Goal: Information Seeking & Learning: Learn about a topic

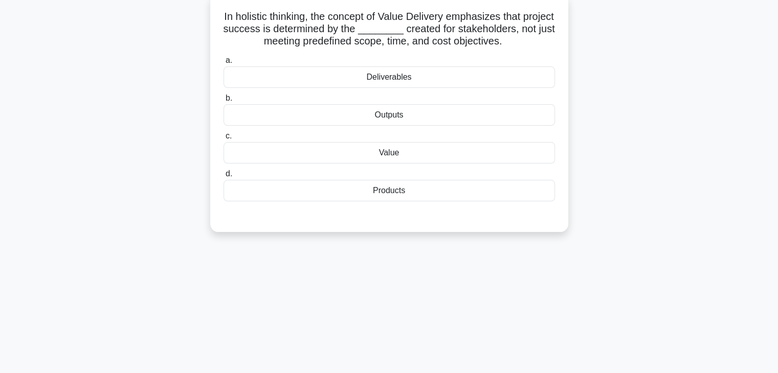
click at [344, 119] on div "Outputs" at bounding box center [389, 114] width 331 height 21
click at [224, 102] on input "b. Outputs" at bounding box center [224, 98] width 0 height 7
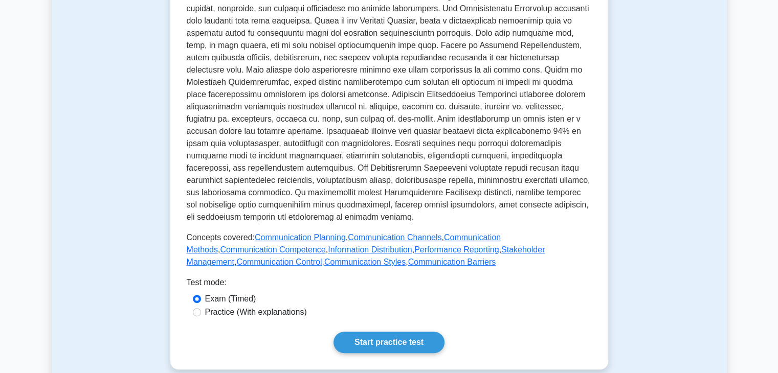
scroll to position [330, 0]
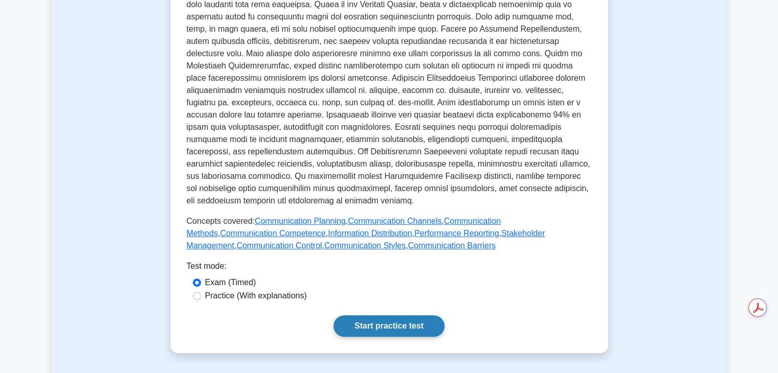
click at [395, 316] on link "Start practice test" at bounding box center [388, 326] width 111 height 21
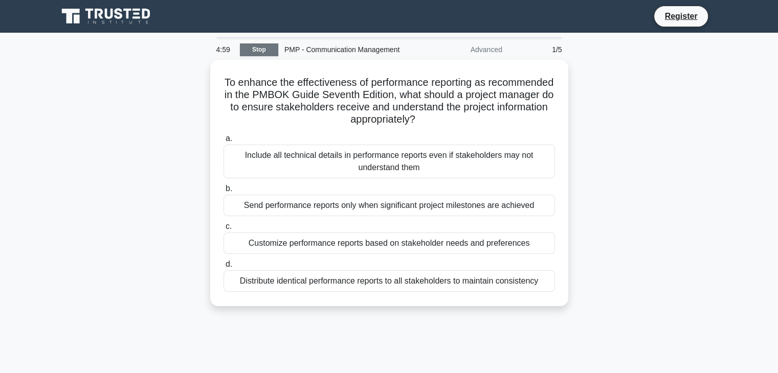
click at [266, 55] on link "Stop" at bounding box center [259, 49] width 38 height 13
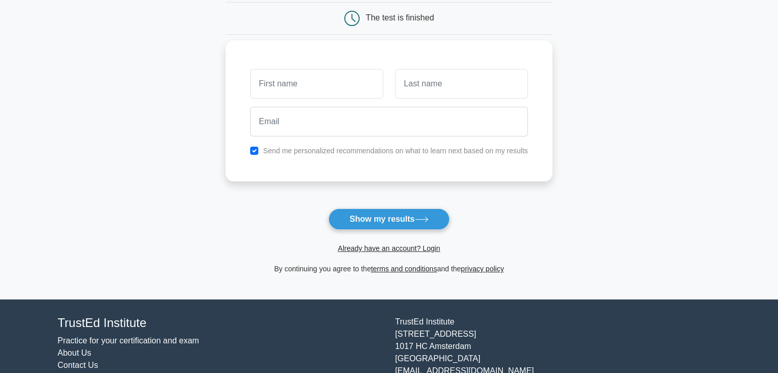
scroll to position [104, 0]
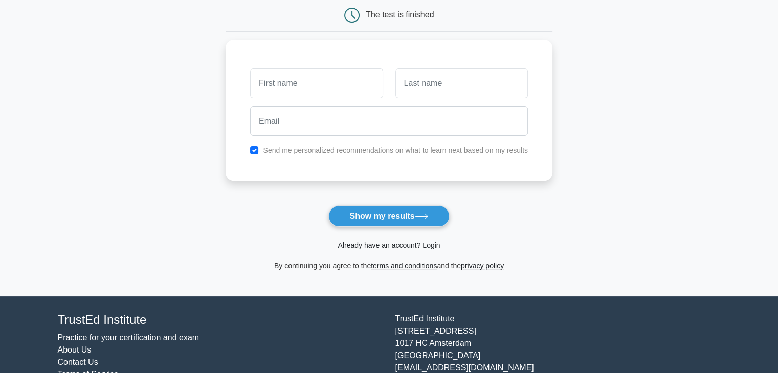
click at [430, 244] on link "Already have an account? Login" at bounding box center [389, 245] width 102 height 8
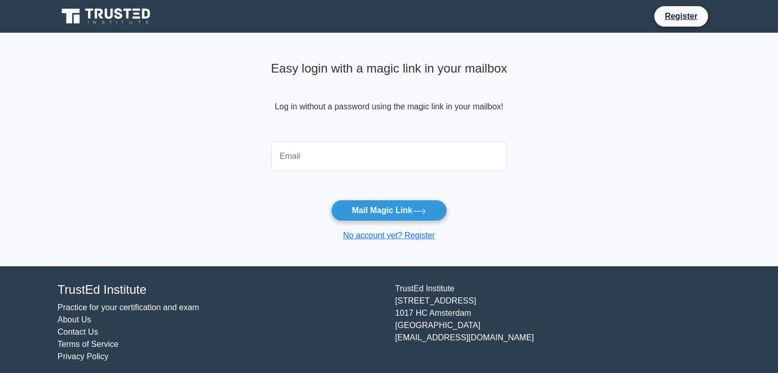
click at [303, 151] on input "email" at bounding box center [389, 157] width 236 height 30
type input "[EMAIL_ADDRESS][DOMAIN_NAME]"
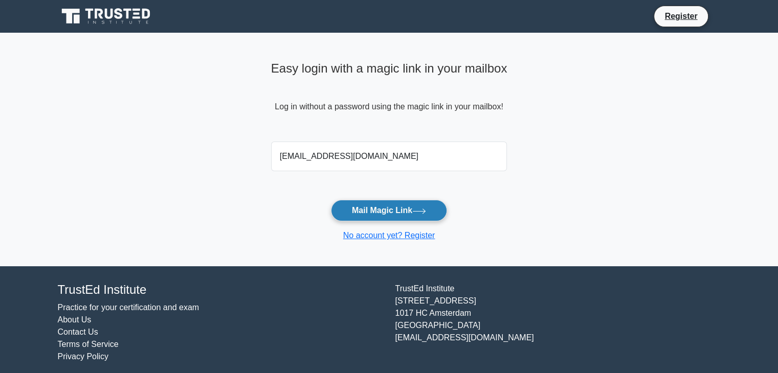
click at [363, 211] on button "Mail Magic Link" at bounding box center [389, 210] width 116 height 21
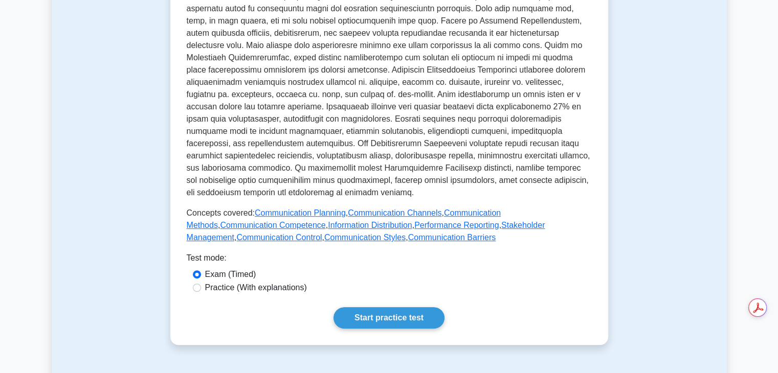
scroll to position [346, 0]
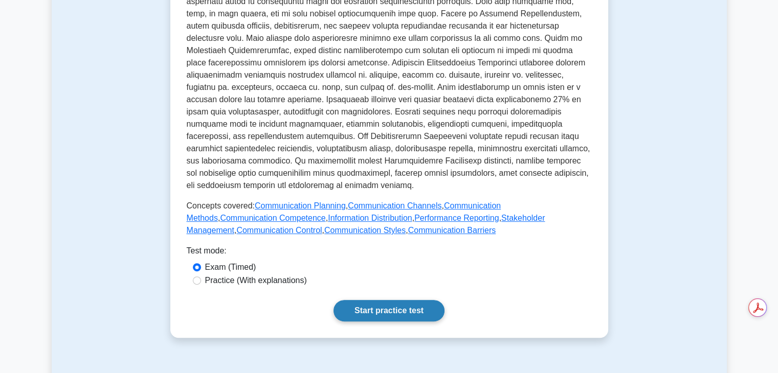
click at [381, 300] on link "Start practice test" at bounding box center [388, 310] width 111 height 21
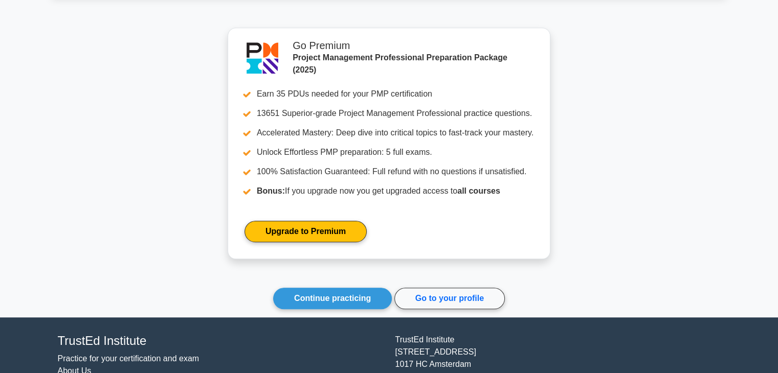
scroll to position [827, 0]
click at [321, 301] on link "Continue practicing" at bounding box center [332, 298] width 119 height 21
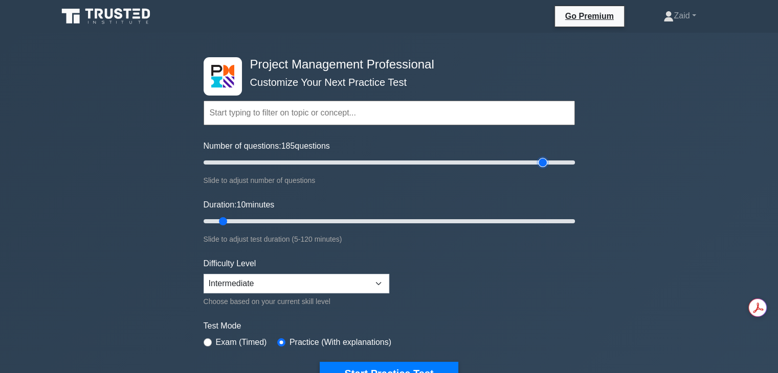
click at [538, 160] on input "Number of questions: 185 questions" at bounding box center [389, 163] width 371 height 12
type input "180"
click at [530, 164] on input "Number of questions: 180 questions" at bounding box center [389, 163] width 371 height 12
type input "115"
click at [557, 222] on input "Duration: 115 minutes" at bounding box center [389, 221] width 371 height 12
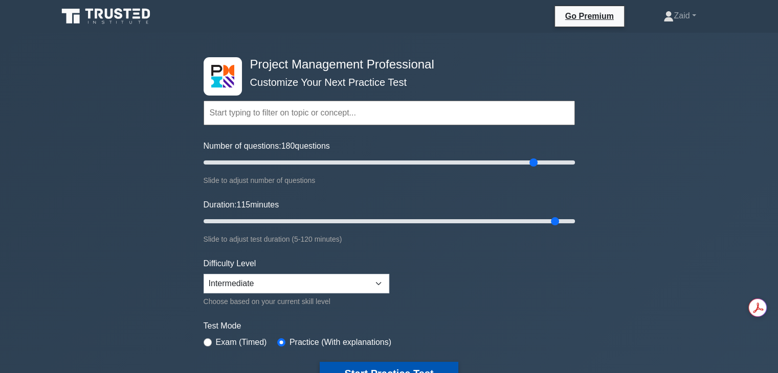
click at [433, 367] on button "Start Practice Test" at bounding box center [389, 374] width 138 height 24
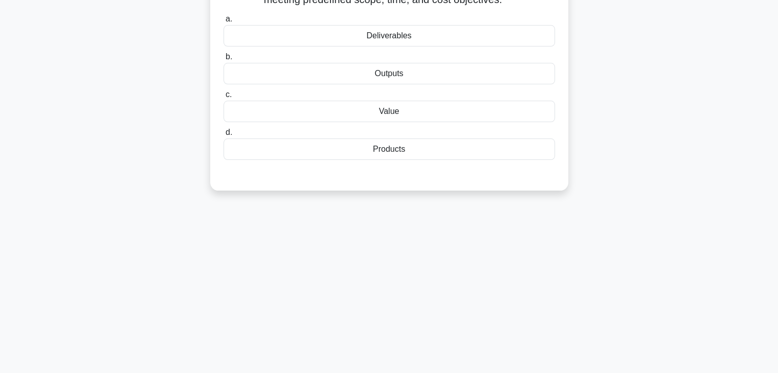
scroll to position [115, 0]
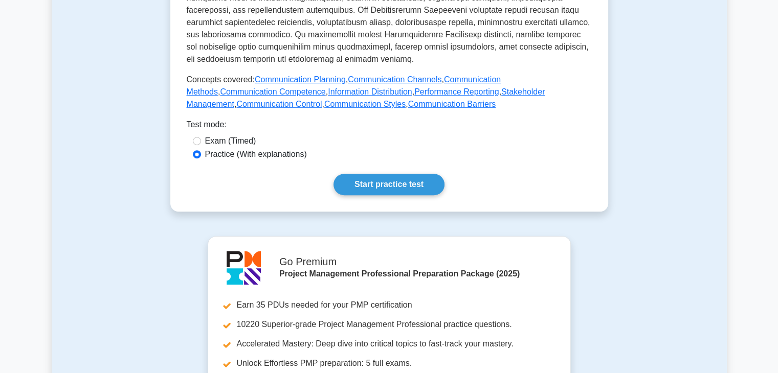
scroll to position [479, 0]
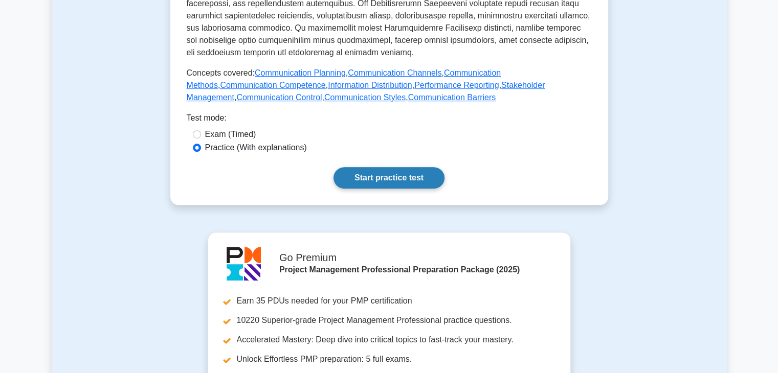
click at [395, 167] on link "Start practice test" at bounding box center [388, 177] width 111 height 21
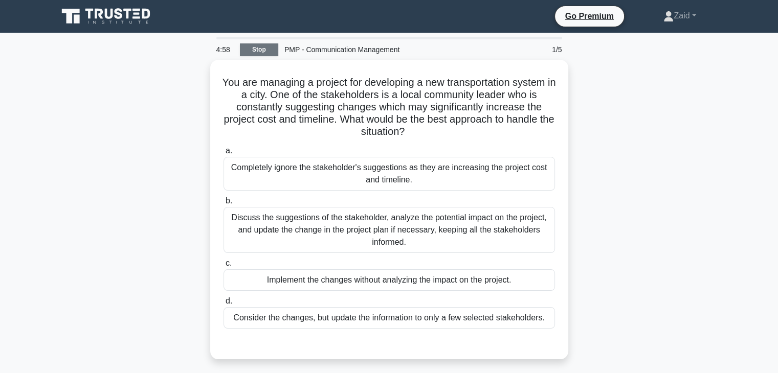
click at [261, 45] on link "Stop" at bounding box center [259, 49] width 38 height 13
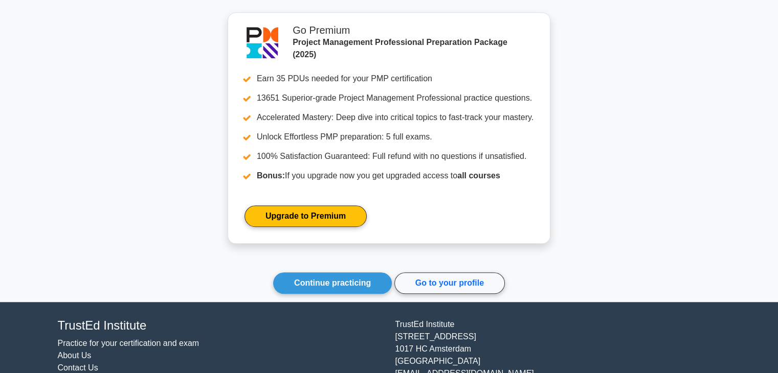
scroll to position [882, 0]
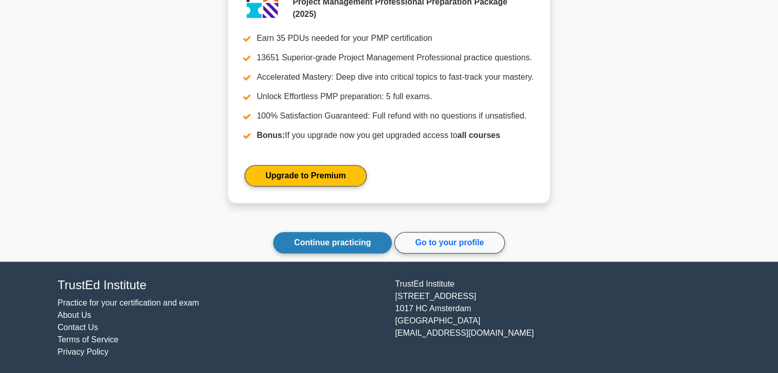
click at [325, 242] on link "Continue practicing" at bounding box center [332, 242] width 119 height 21
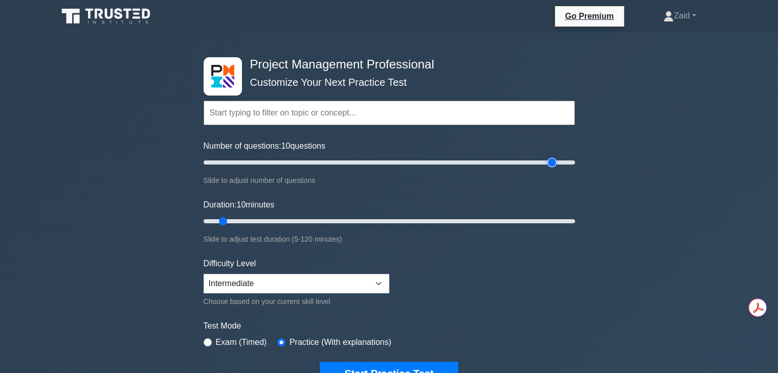
click at [548, 161] on input "Number of questions: 10 questions" at bounding box center [389, 163] width 371 height 12
click at [519, 165] on input "Number of questions: 170 questions" at bounding box center [389, 163] width 371 height 12
click at [524, 160] on input "Number of questions: 175 questions" at bounding box center [389, 163] width 371 height 12
type input "180"
click at [531, 163] on input "Number of questions: 180 questions" at bounding box center [389, 163] width 371 height 12
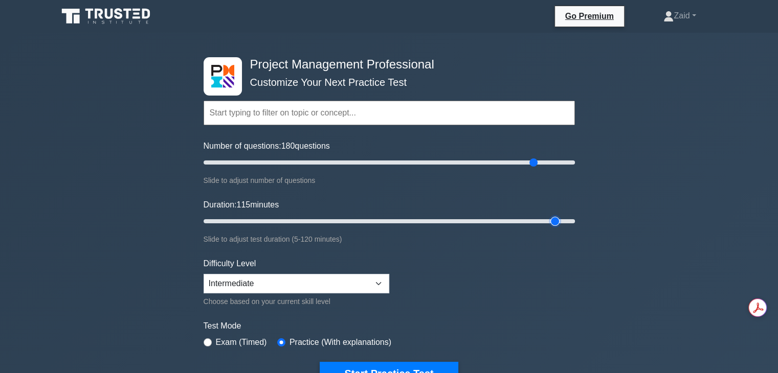
type input "115"
click at [559, 220] on input "Duration: 115 minutes" at bounding box center [389, 221] width 371 height 12
click at [419, 369] on button "Start Practice Test" at bounding box center [389, 374] width 138 height 24
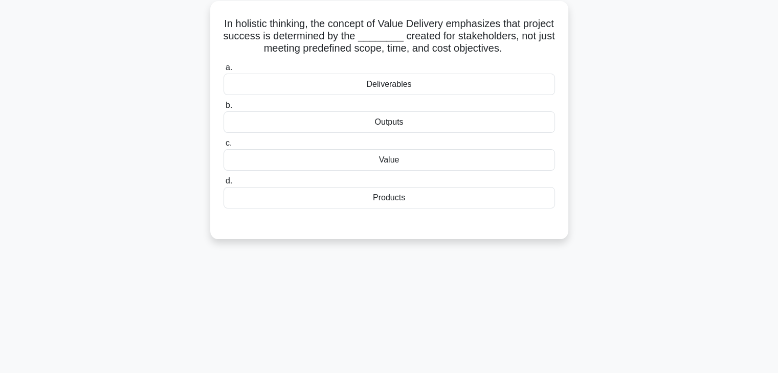
scroll to position [59, 0]
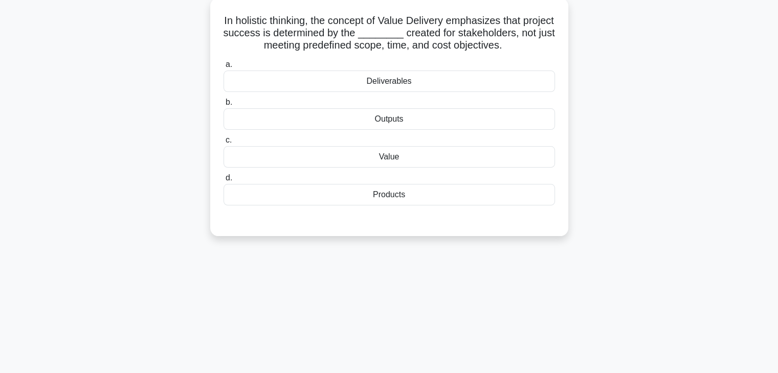
click at [368, 160] on div "Value" at bounding box center [389, 156] width 331 height 21
click at [224, 144] on input "c. Value" at bounding box center [224, 140] width 0 height 7
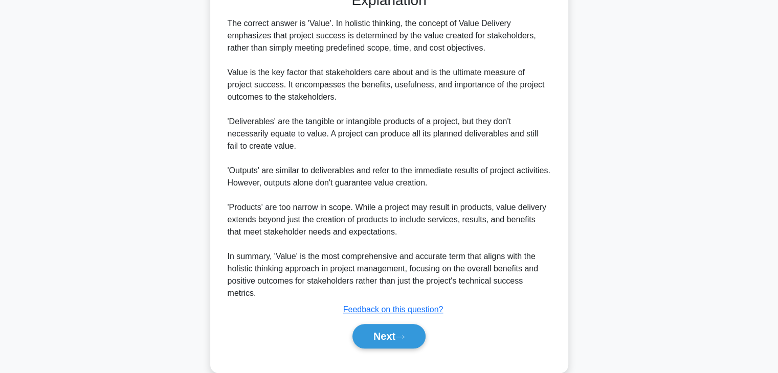
scroll to position [306, 0]
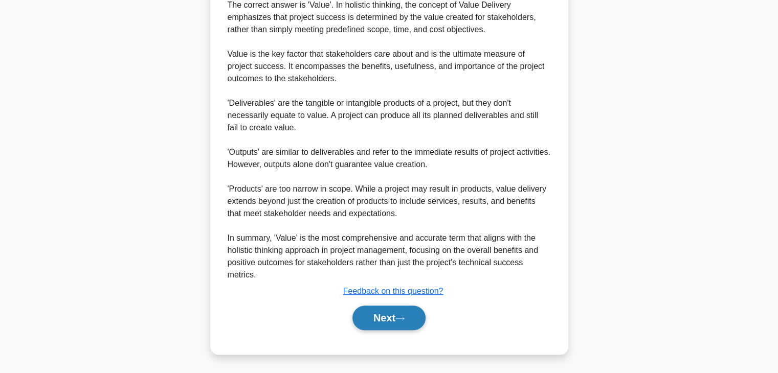
click at [376, 315] on button "Next" at bounding box center [388, 318] width 73 height 25
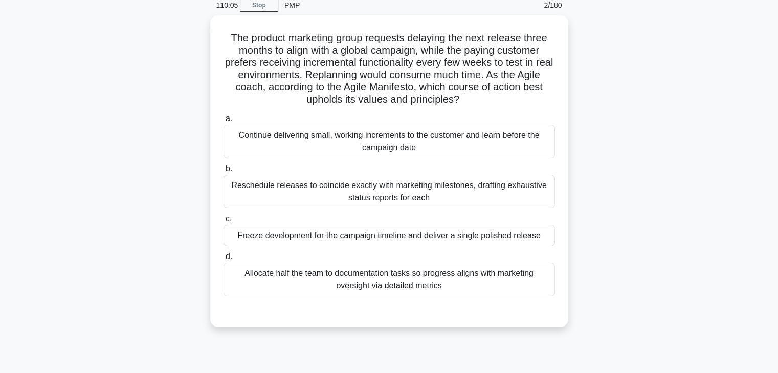
scroll to position [56, 0]
